Goal: Find specific page/section: Find specific page/section

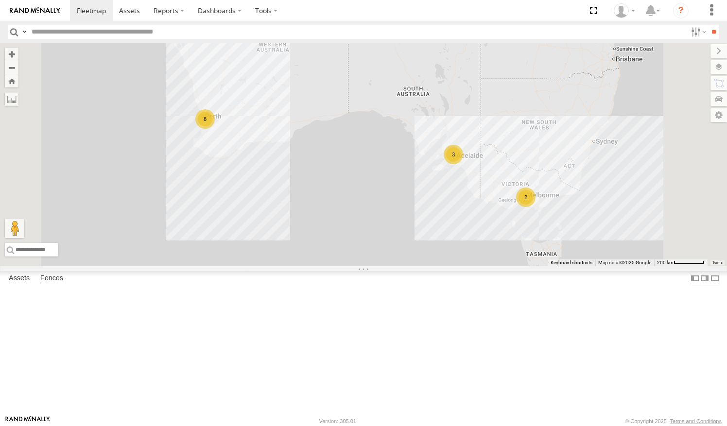
click at [0, 0] on link at bounding box center [0, 0] width 0 height 0
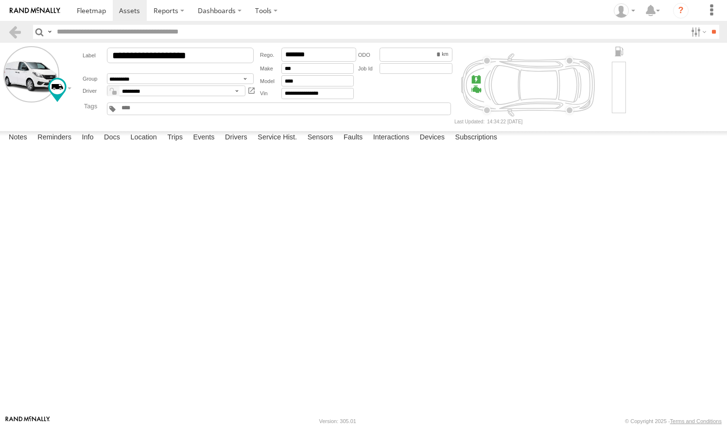
click at [684, 120] on form "**********" at bounding box center [363, 85] width 720 height 78
click at [17, 36] on link at bounding box center [15, 32] width 14 height 14
